Goal: Obtain resource: Obtain resource

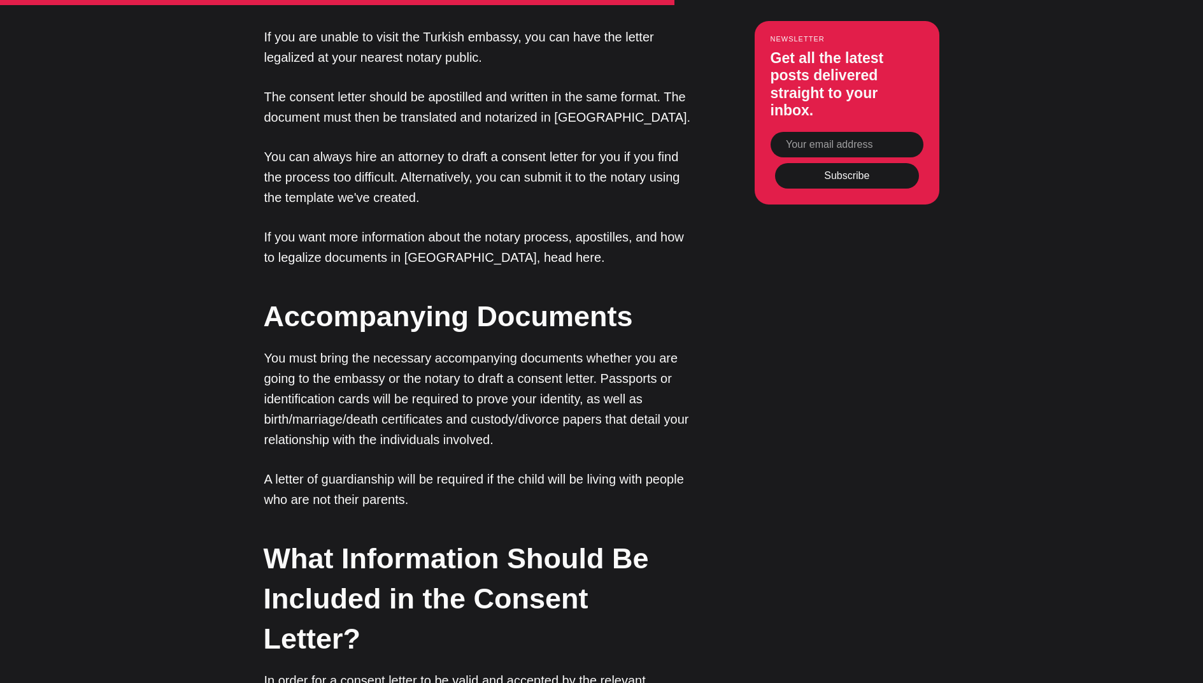
scroll to position [2444, 0]
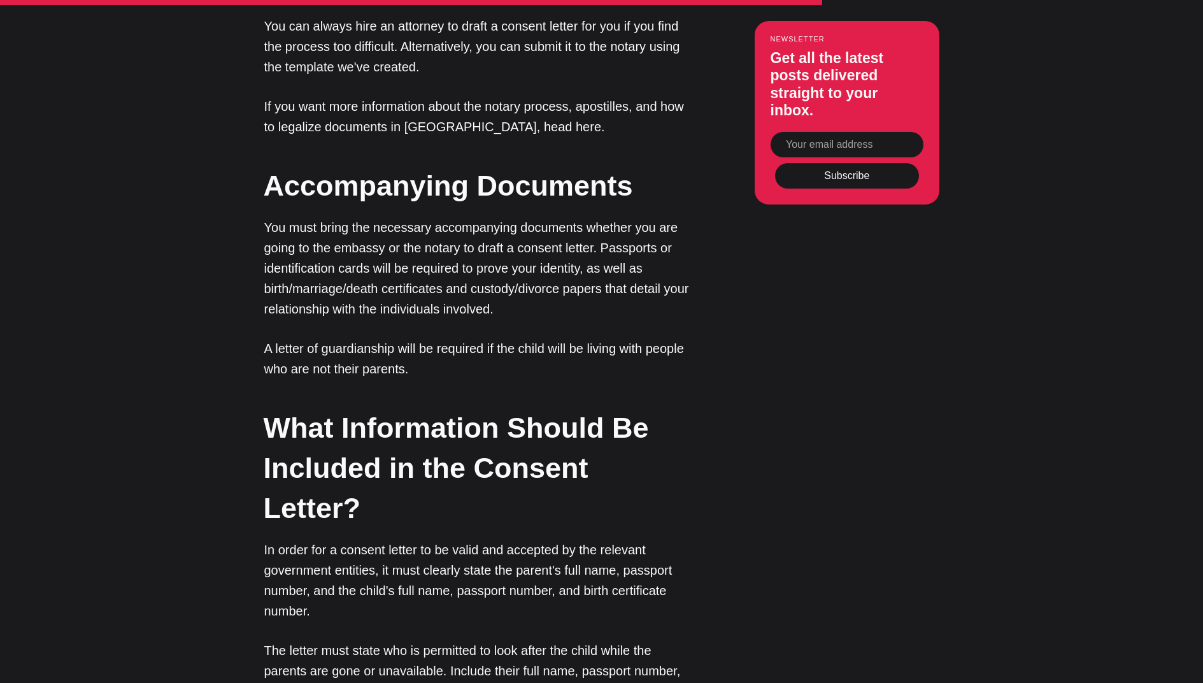
click at [457, 217] on p "You must bring the necessary accompanying documents whether you are going to th…" at bounding box center [477, 268] width 427 height 102
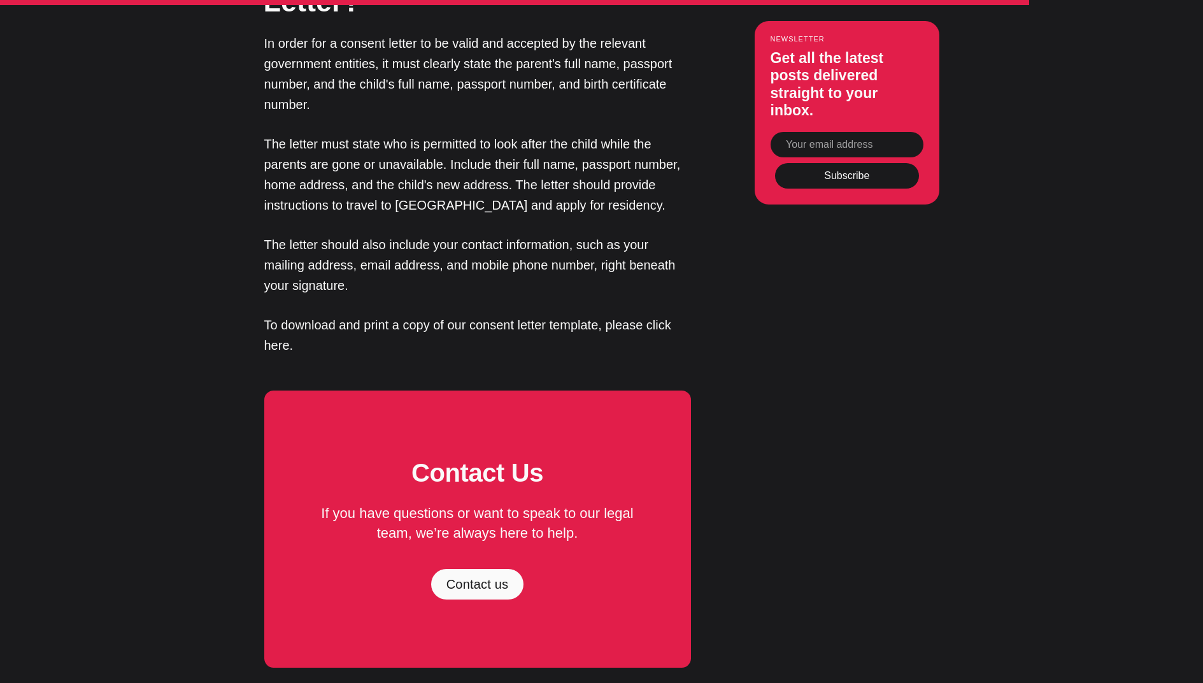
scroll to position [2885, 0]
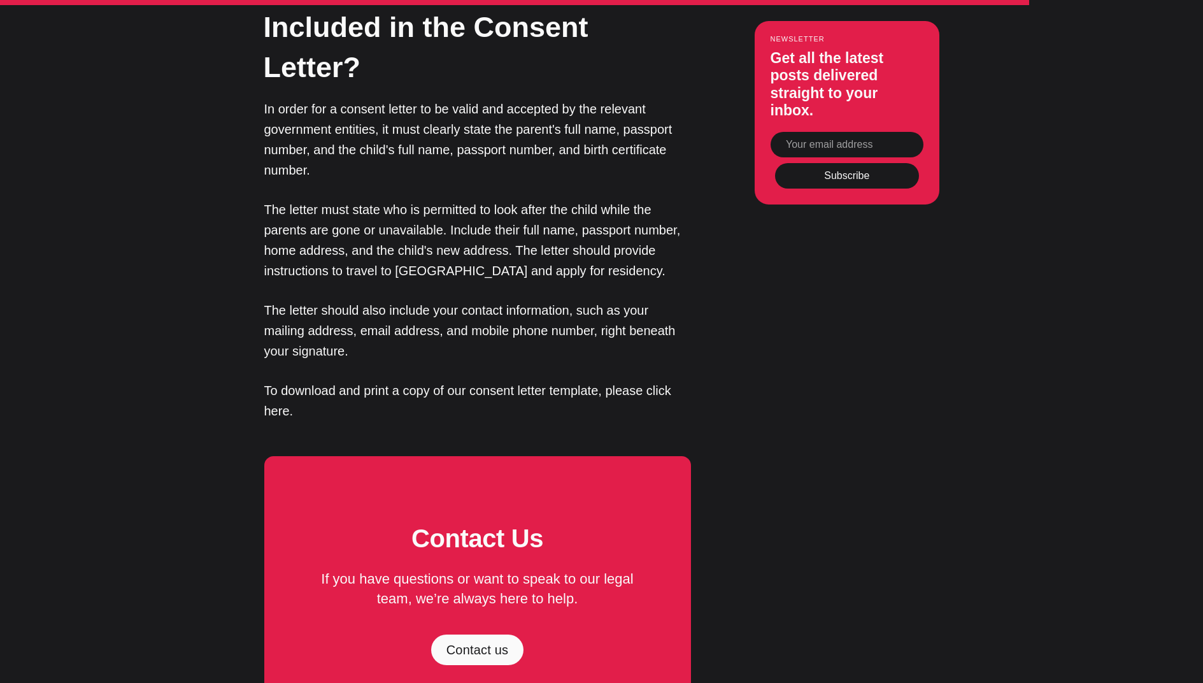
click at [473, 380] on p "To download and print a copy of our consent letter template, please click here." at bounding box center [477, 400] width 427 height 41
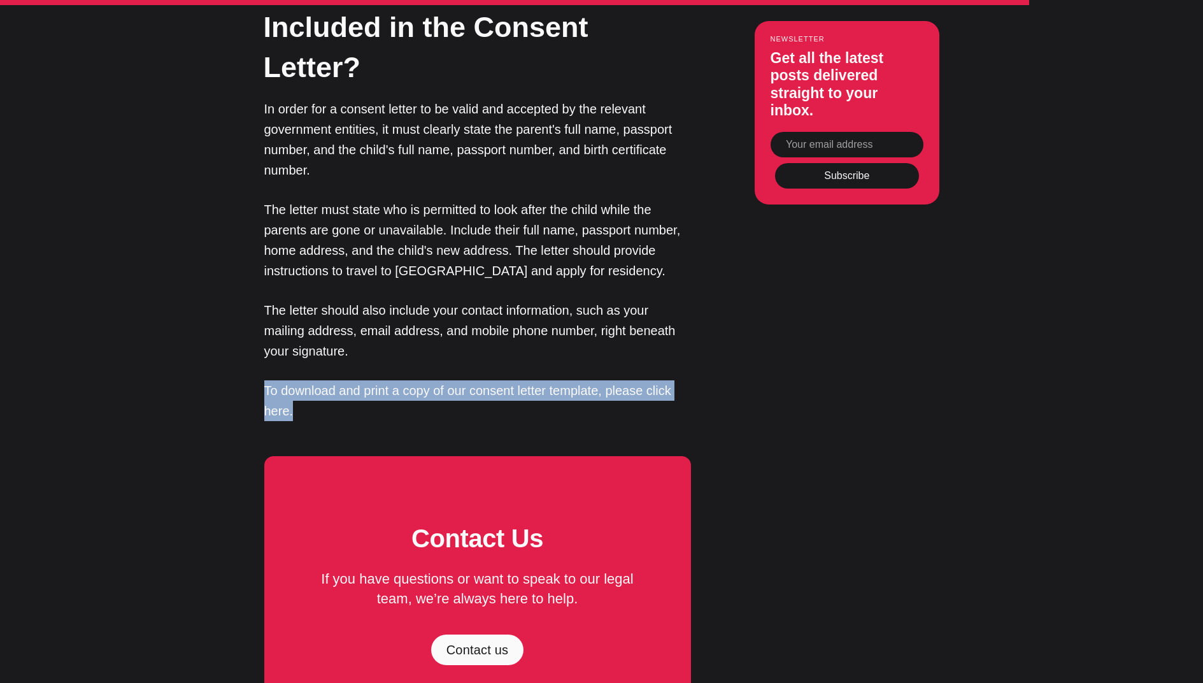
click at [473, 380] on p "To download and print a copy of our consent letter template, please click here." at bounding box center [477, 400] width 427 height 41
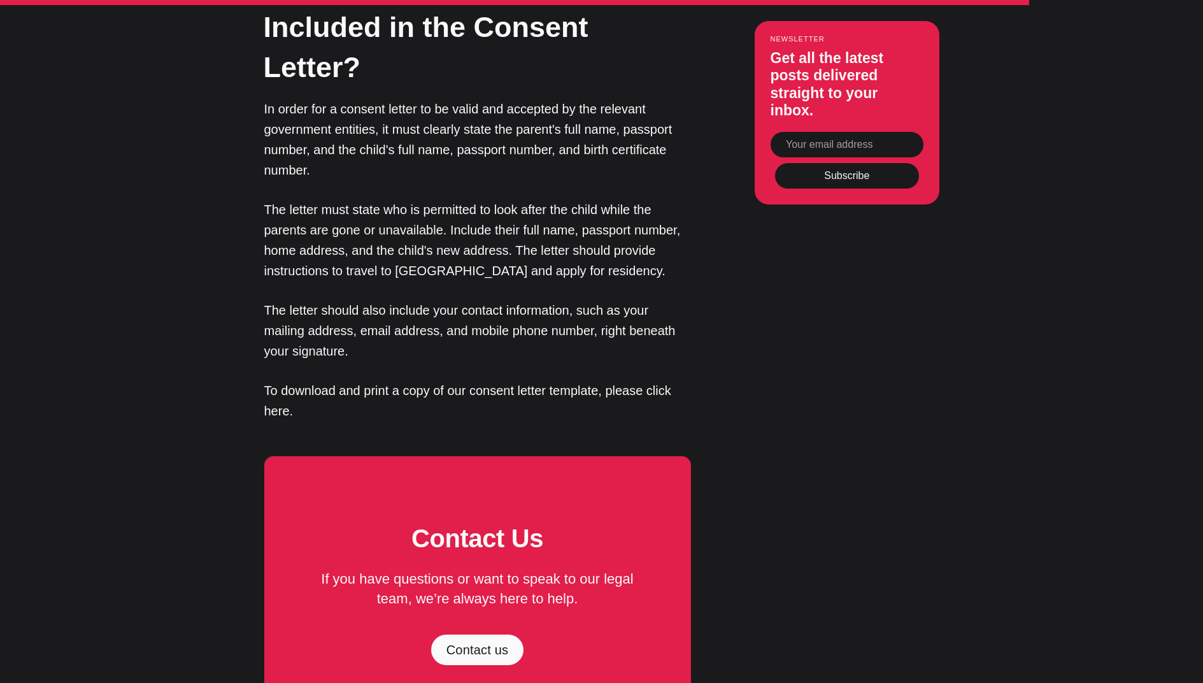
drag, startPoint x: 490, startPoint y: 277, endPoint x: 501, endPoint y: 278, distance: 10.8
click at [490, 380] on p "To download and print a copy of our consent letter template, please click here." at bounding box center [477, 400] width 427 height 41
click at [661, 380] on p "To download and print a copy of our consent letter template, please click here." at bounding box center [477, 400] width 427 height 41
click at [450, 380] on p "To download and print a copy of our consent letter template, please click here." at bounding box center [477, 400] width 427 height 41
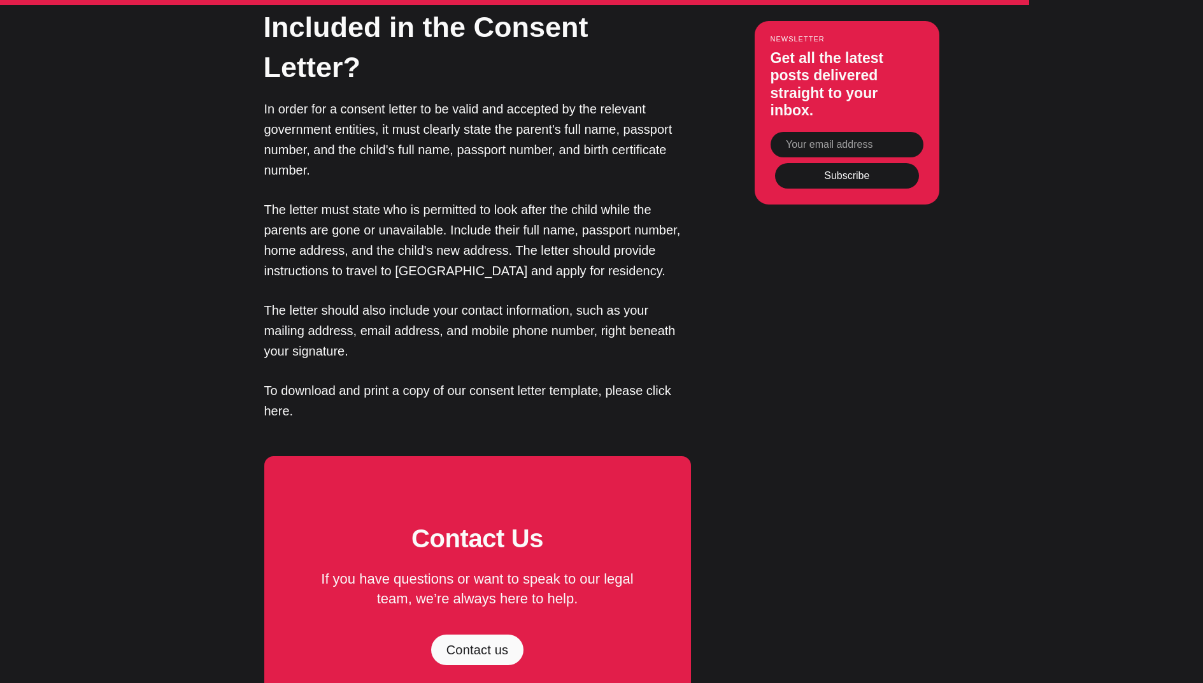
click at [292, 380] on p "To download and print a copy of our consent letter template, please click here." at bounding box center [477, 400] width 427 height 41
click at [273, 380] on p "To download and print a copy of our consent letter template, please click here." at bounding box center [477, 400] width 427 height 41
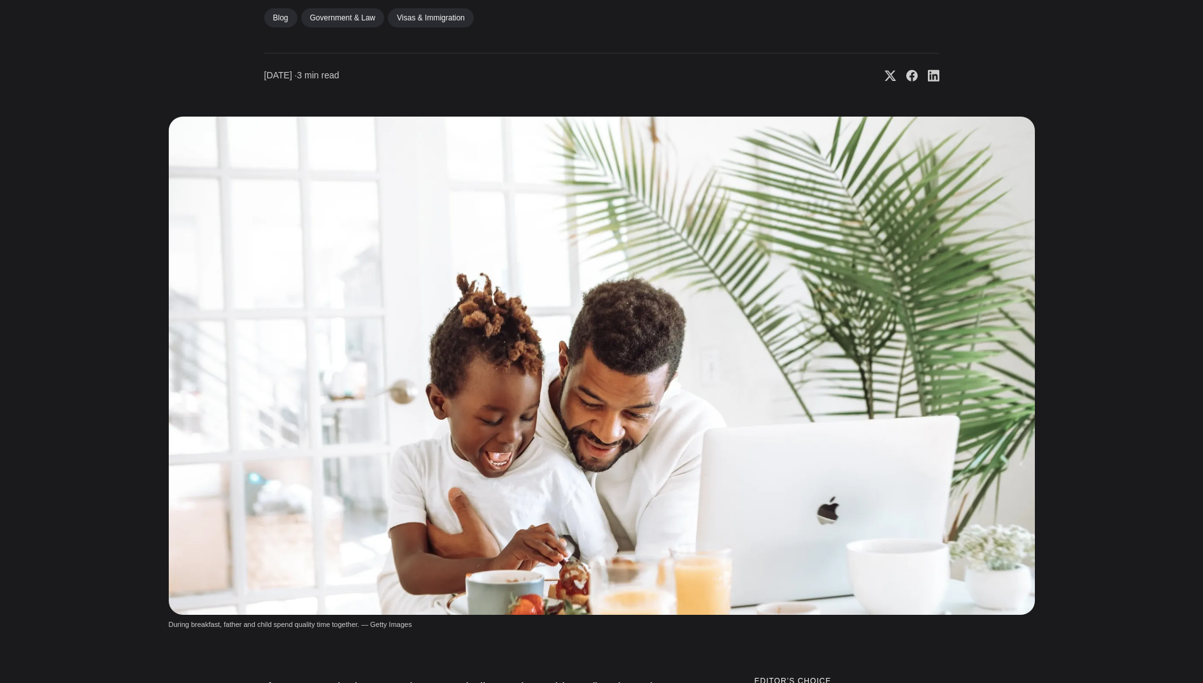
scroll to position [0, 0]
